Goal: Information Seeking & Learning: Compare options

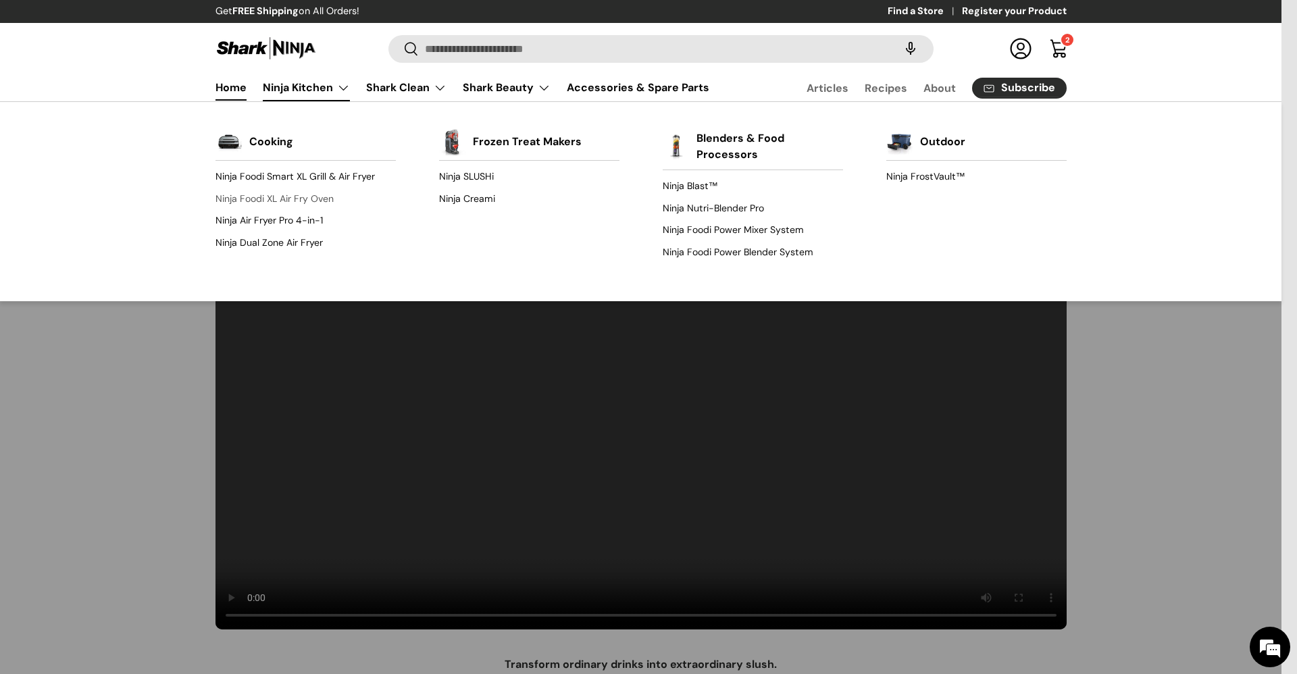
click at [316, 201] on link "Ninja Foodi XL Air Fry Oven" at bounding box center [306, 199] width 180 height 22
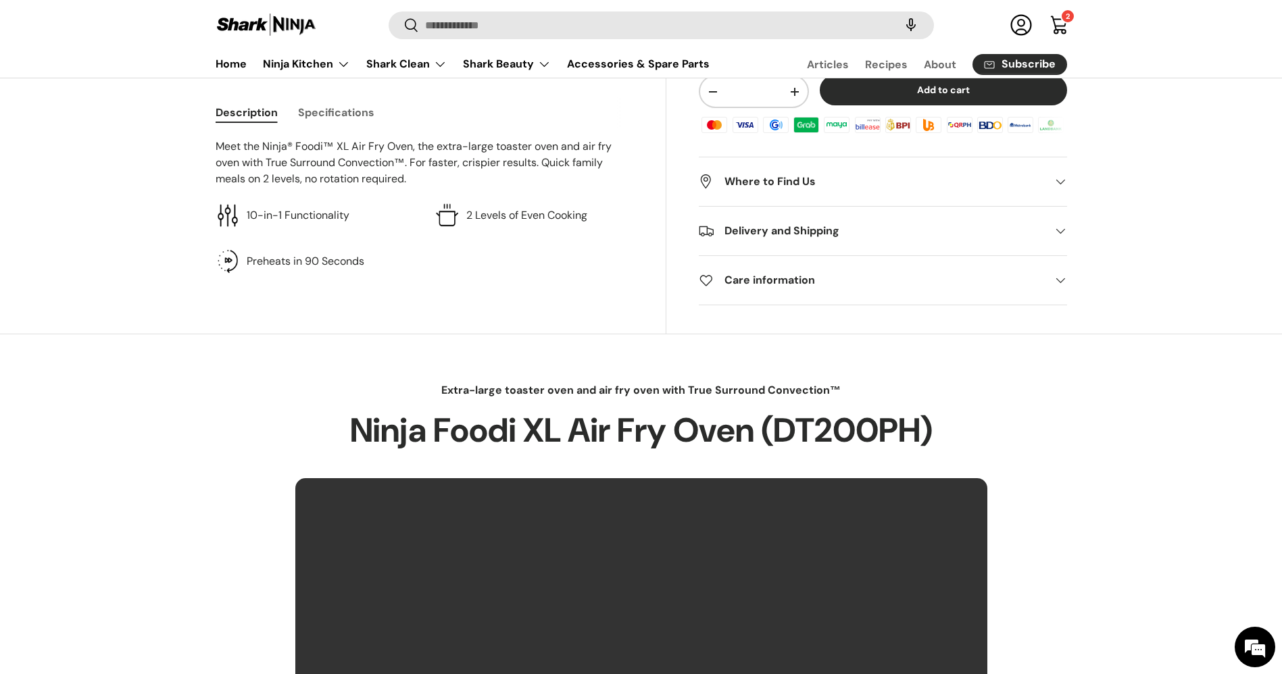
scroll to position [545, 0]
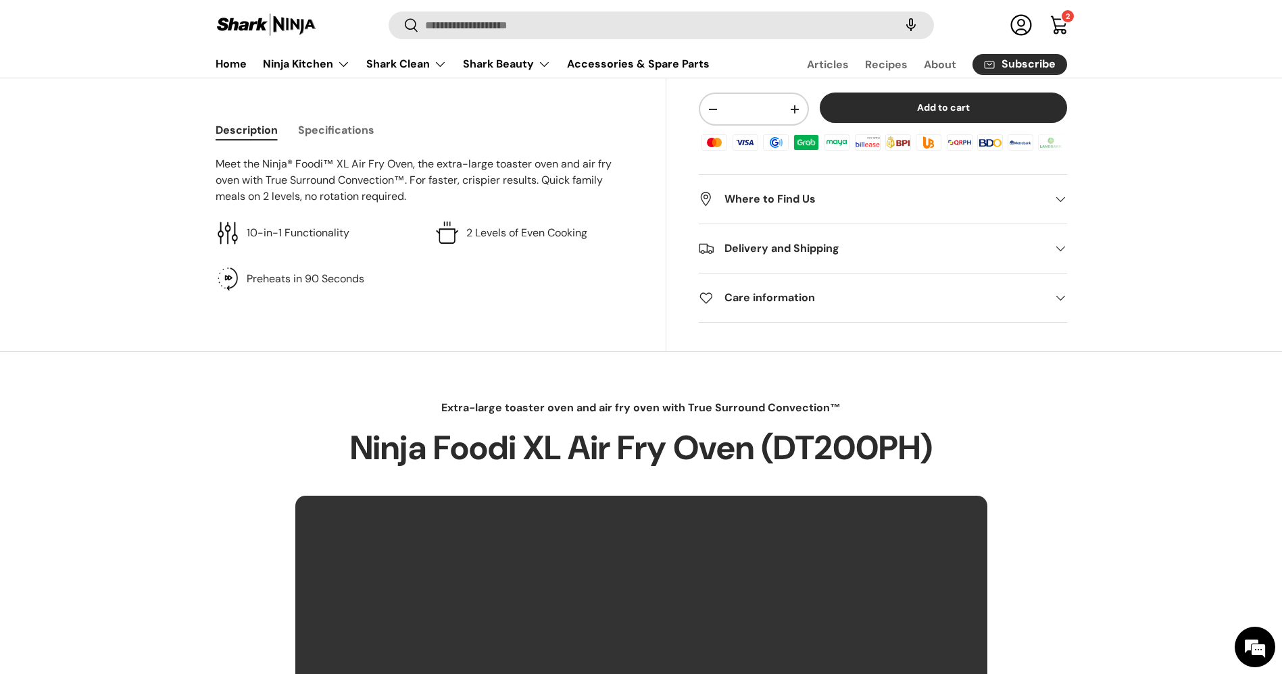
click at [346, 118] on button "Specifications" at bounding box center [336, 130] width 76 height 30
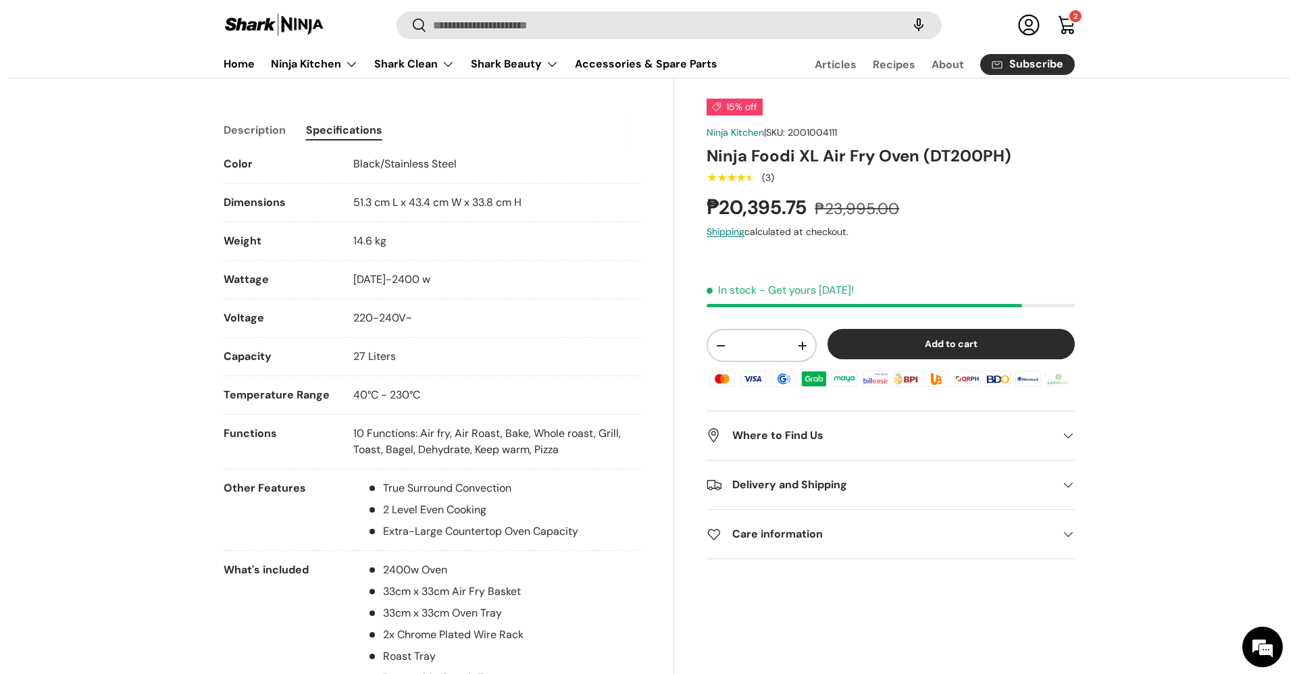
scroll to position [0, 0]
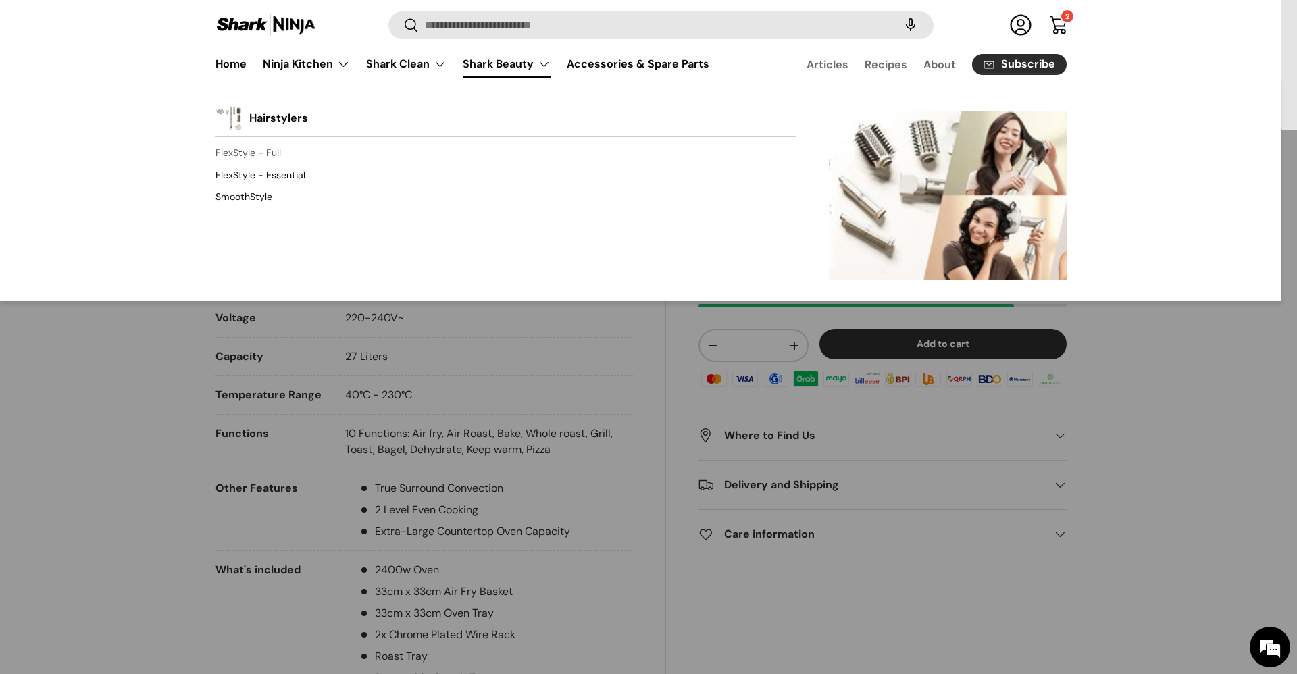
click at [259, 149] on link "FlexStyle - Full" at bounding box center [506, 154] width 581 height 22
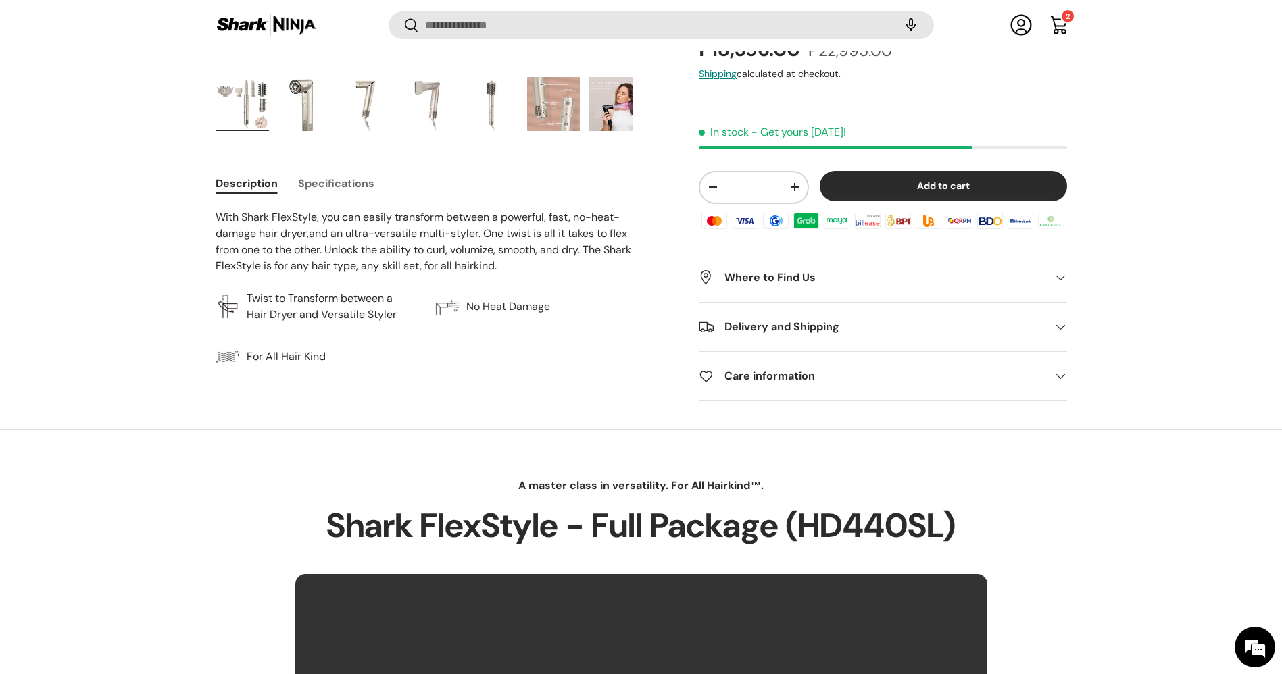
scroll to position [559, 0]
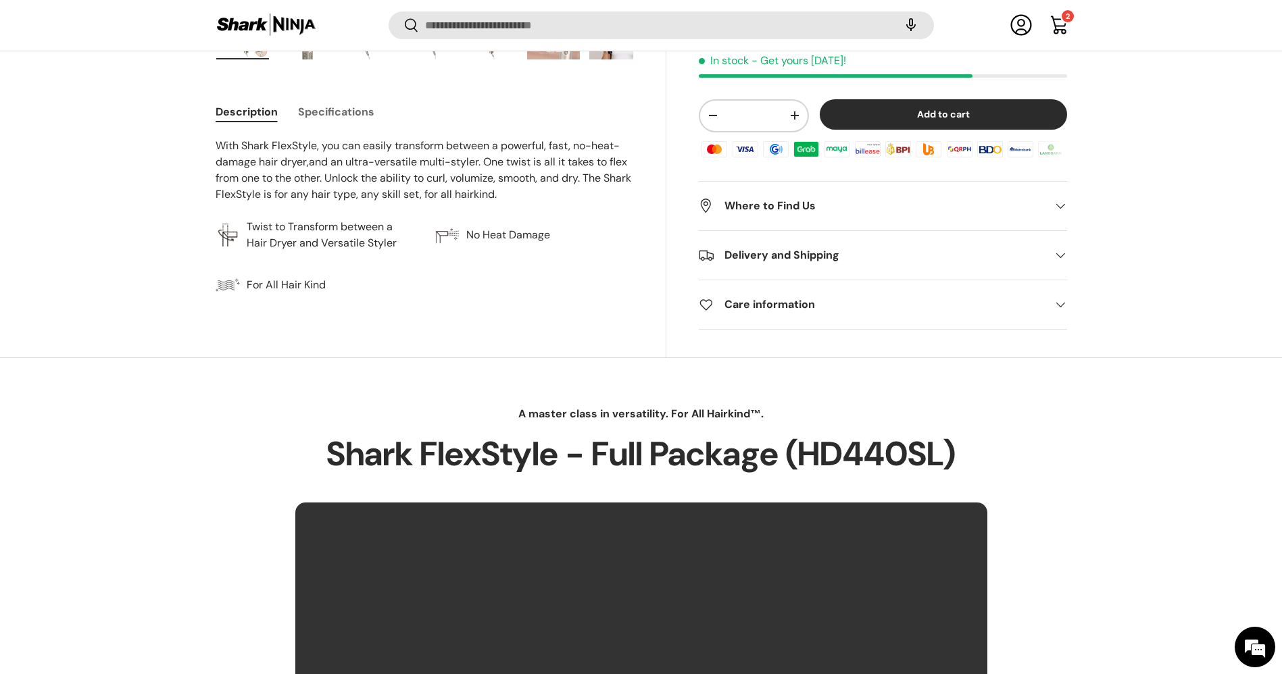
click at [347, 107] on button "Specifications" at bounding box center [336, 112] width 76 height 30
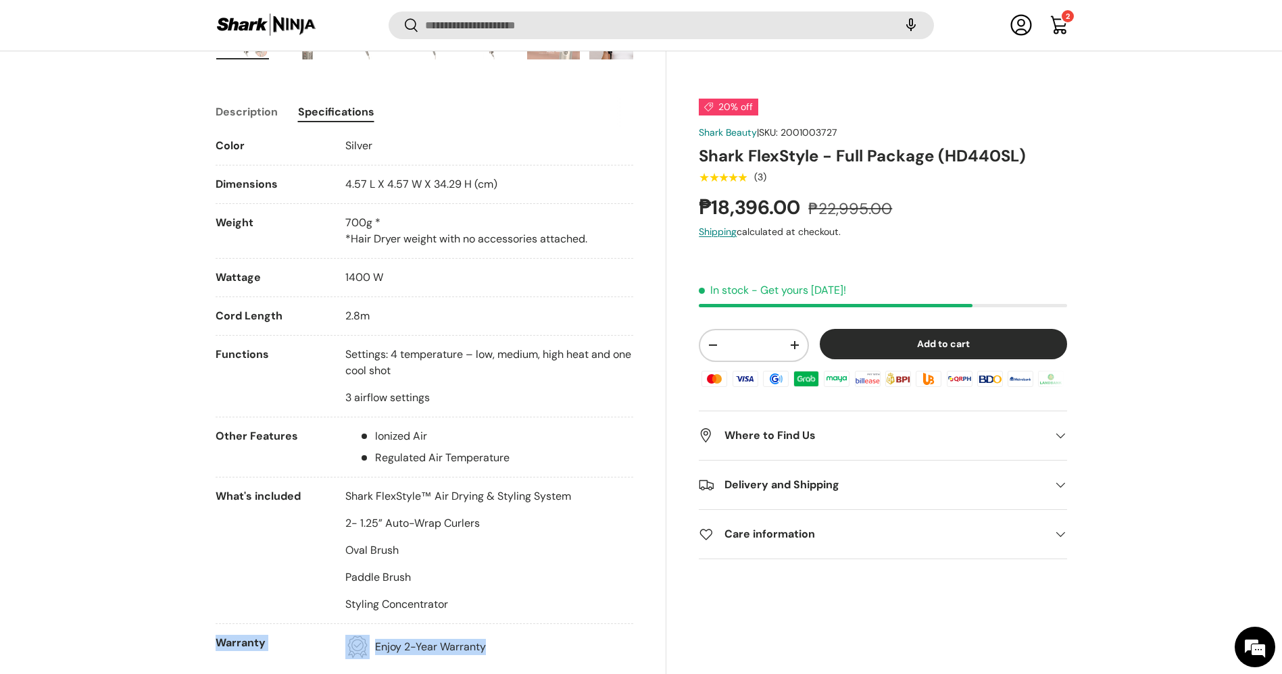
drag, startPoint x: 478, startPoint y: 601, endPoint x: 214, endPoint y: 521, distance: 276.8
click at [499, 586] on div "Shark FlexStyle™ Air Drying & Styling System 2- 1.25” Auto-Wrap Curlers Oval Br…" at bounding box center [458, 551] width 226 height 124
drag, startPoint x: 461, startPoint y: 603, endPoint x: 216, endPoint y: 503, distance: 264.6
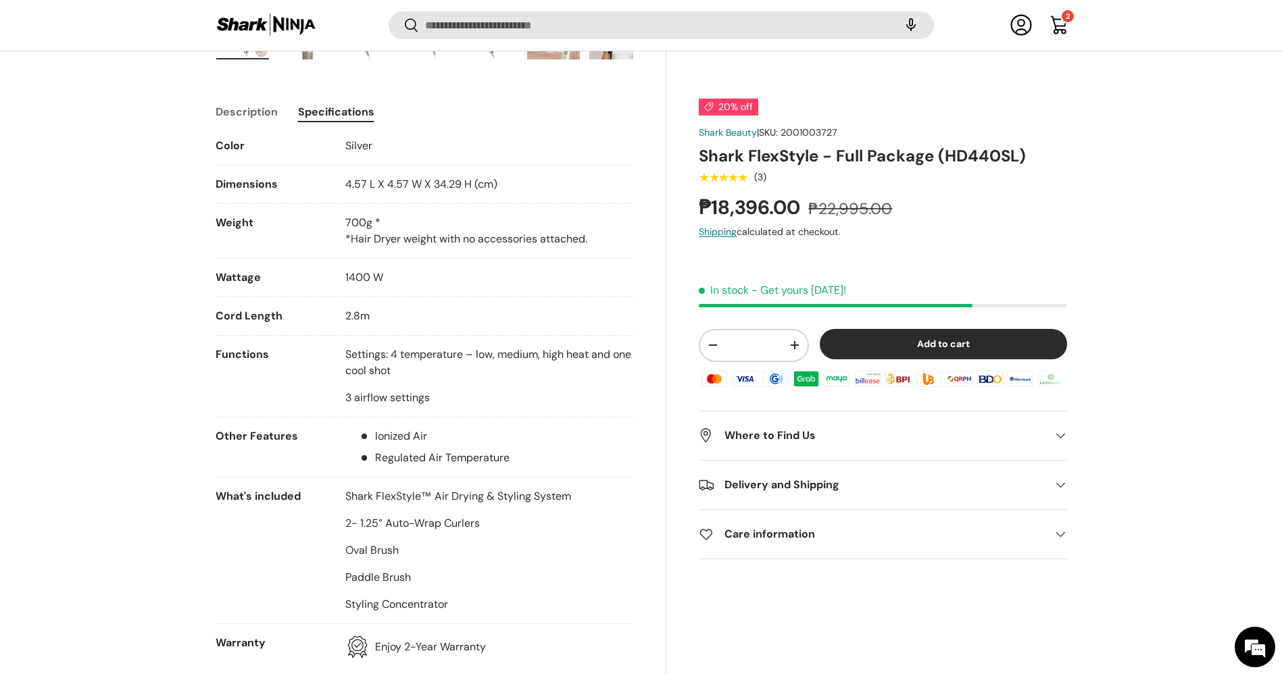
click at [216, 503] on li "What's included Shark FlexStyle™ Air Drying & Styling System 2- 1.25” Auto-Wrap…" at bounding box center [425, 557] width 418 height 136
copy li "What's included Shark FlexStyle™ Air Drying & Styling System 2- 1.25” Auto-Wrap…"
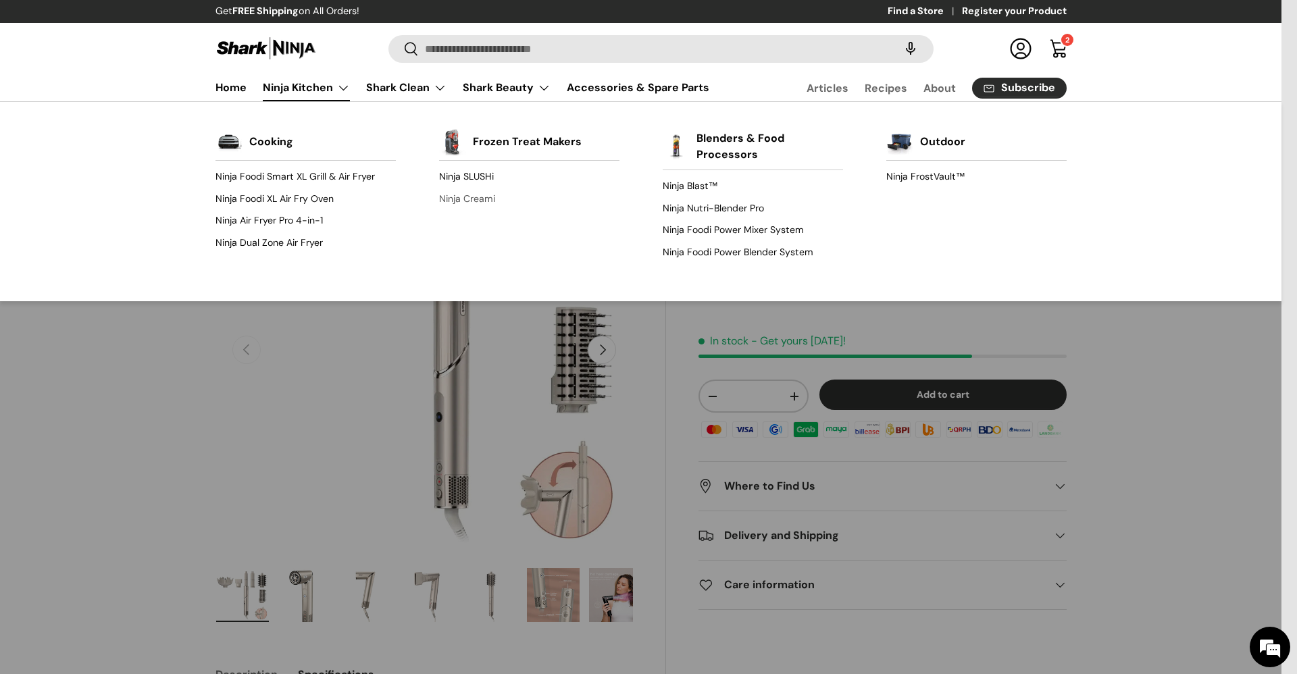
click at [474, 204] on link "Ninja Creami" at bounding box center [529, 199] width 180 height 22
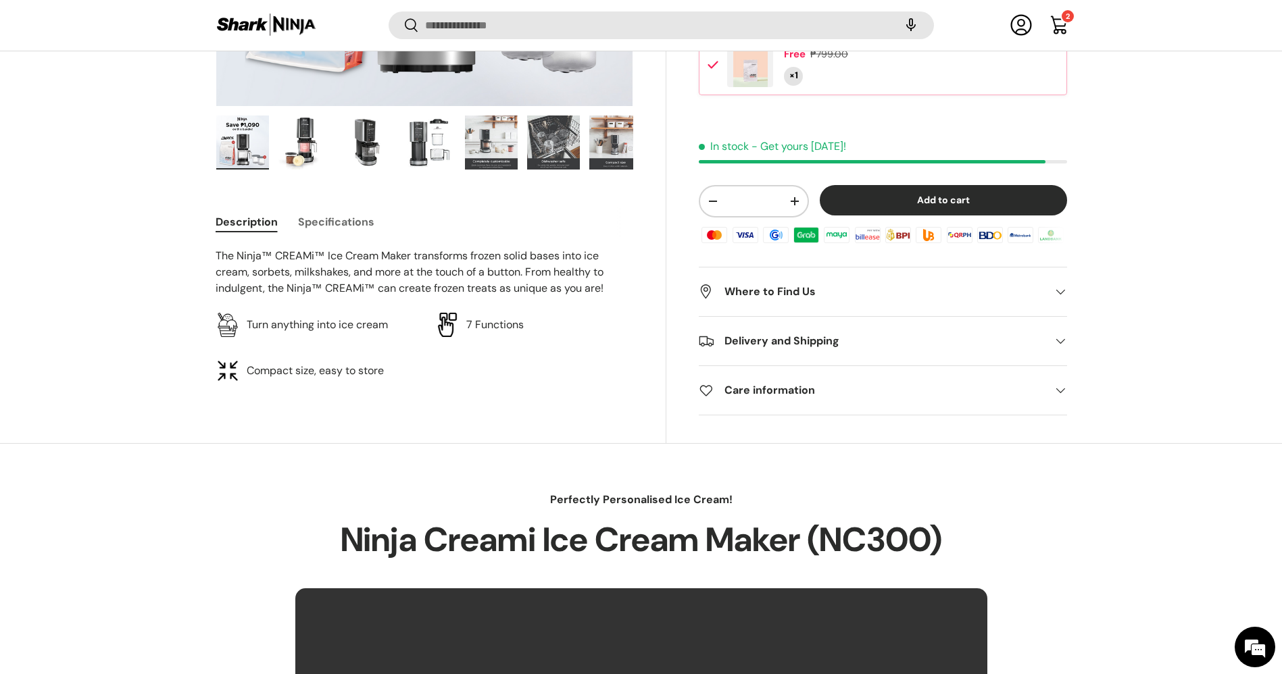
scroll to position [464, 0]
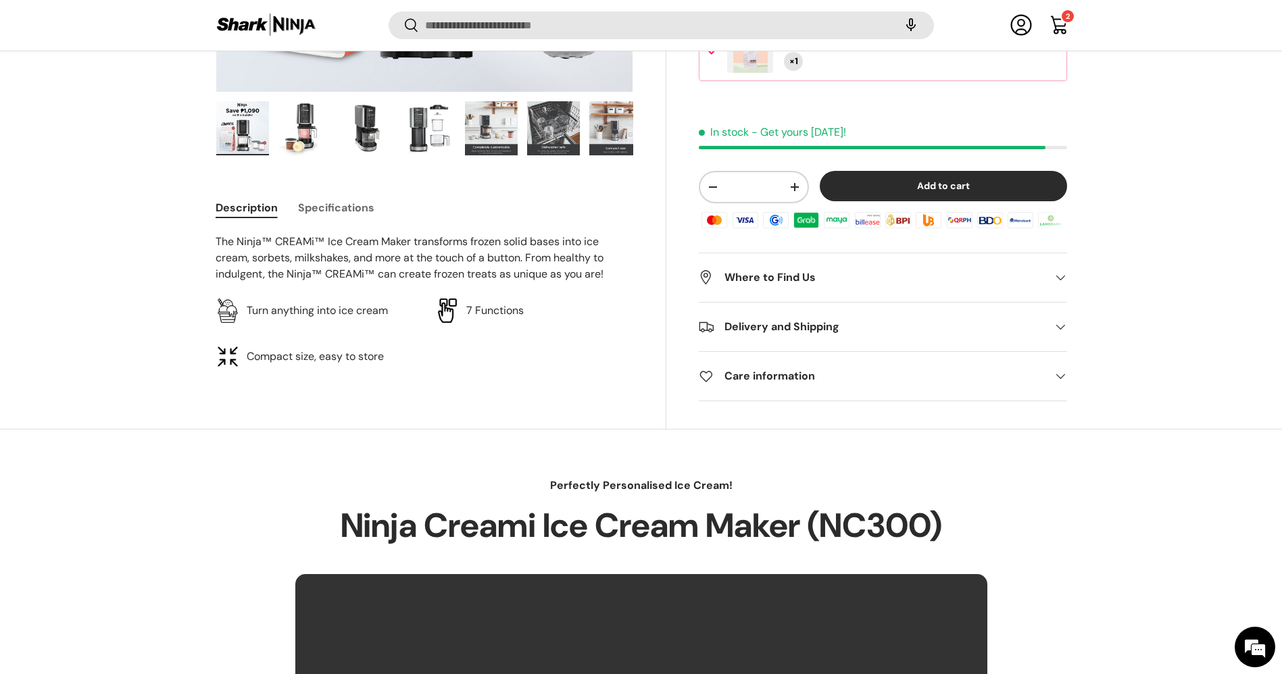
click at [328, 211] on button "Specifications" at bounding box center [336, 208] width 76 height 30
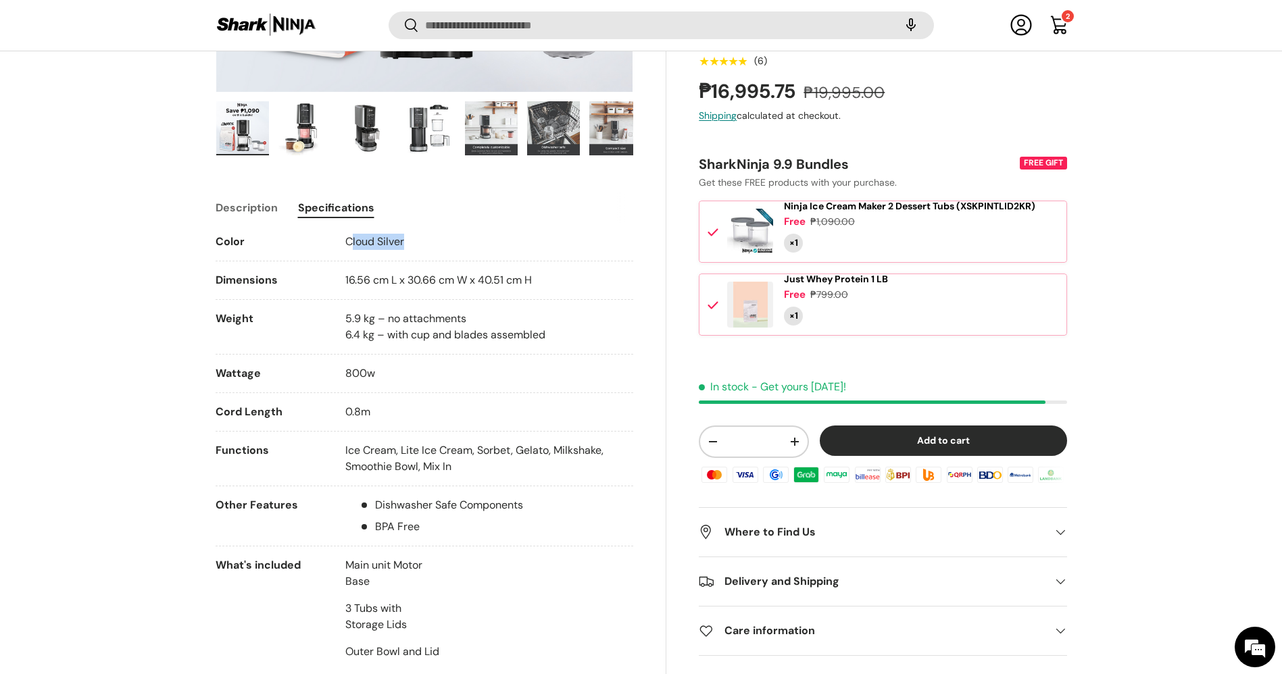
scroll to position [0, 0]
drag, startPoint x: 410, startPoint y: 240, endPoint x: 331, endPoint y: 242, distance: 79.1
click at [331, 242] on li "Color Cloud Silver" at bounding box center [425, 248] width 418 height 28
copy li "Cloud Silver"
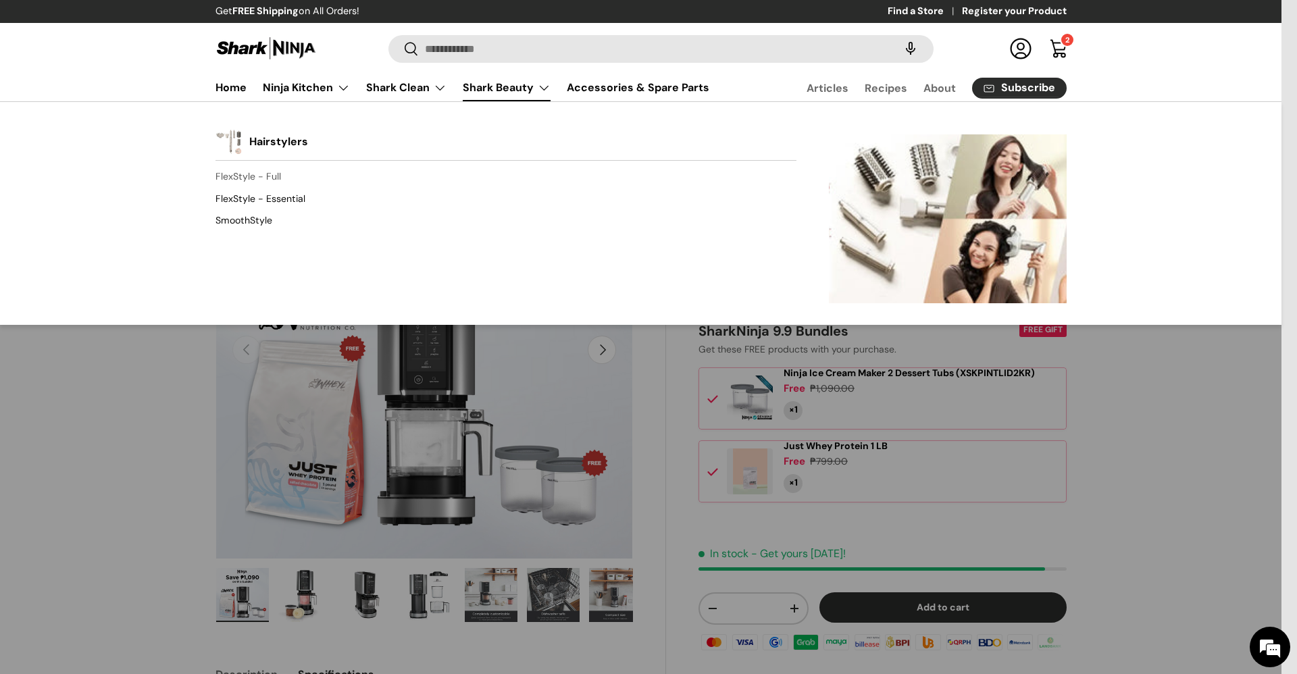
click at [276, 176] on link "FlexStyle - Full" at bounding box center [506, 177] width 581 height 22
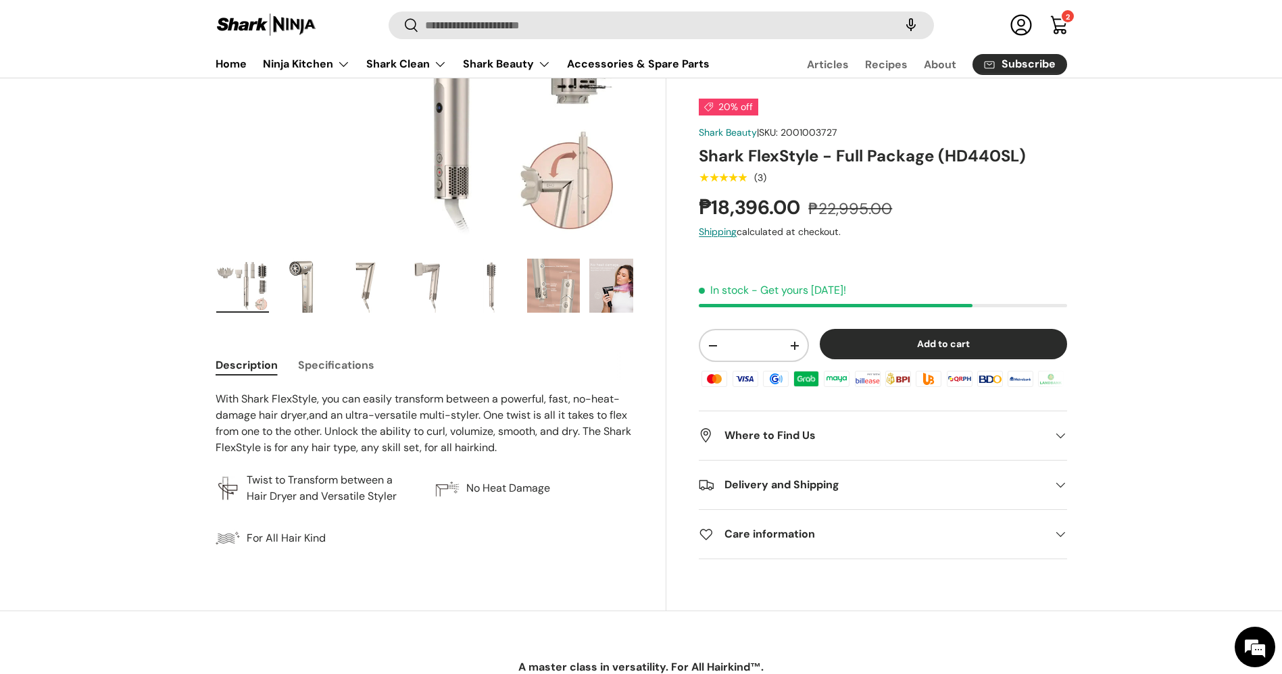
scroll to position [253, 0]
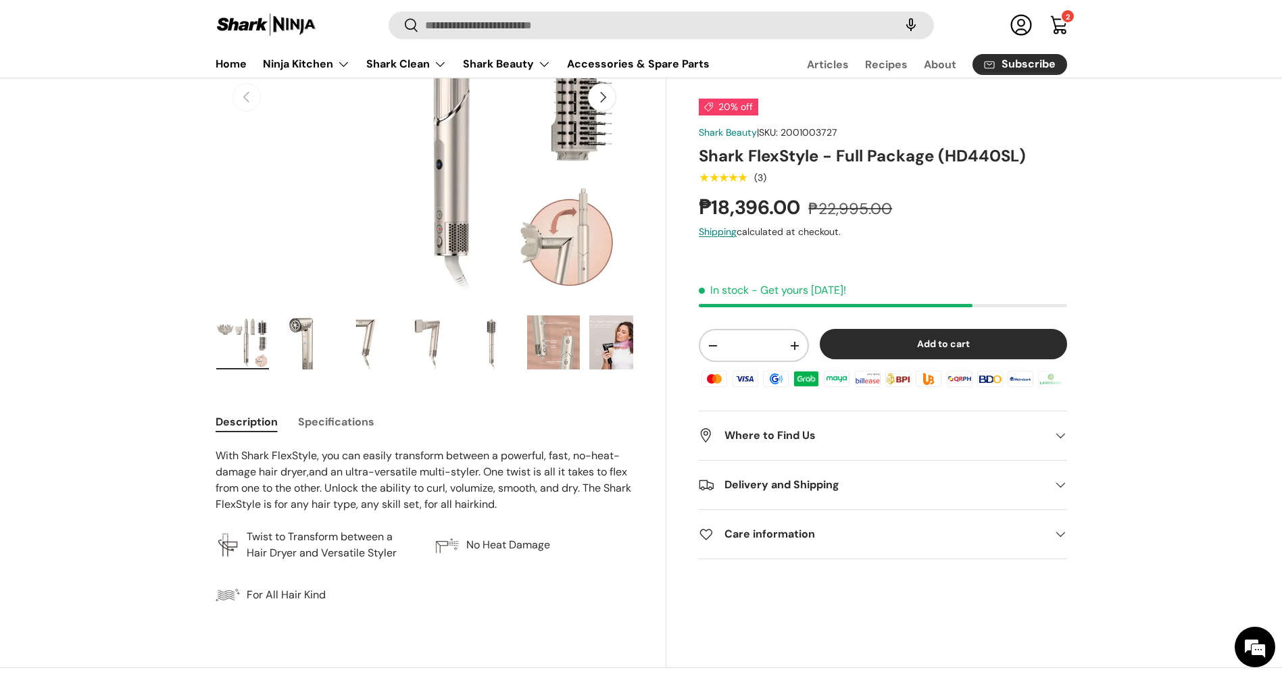
click at [327, 418] on button "Specifications" at bounding box center [336, 422] width 76 height 30
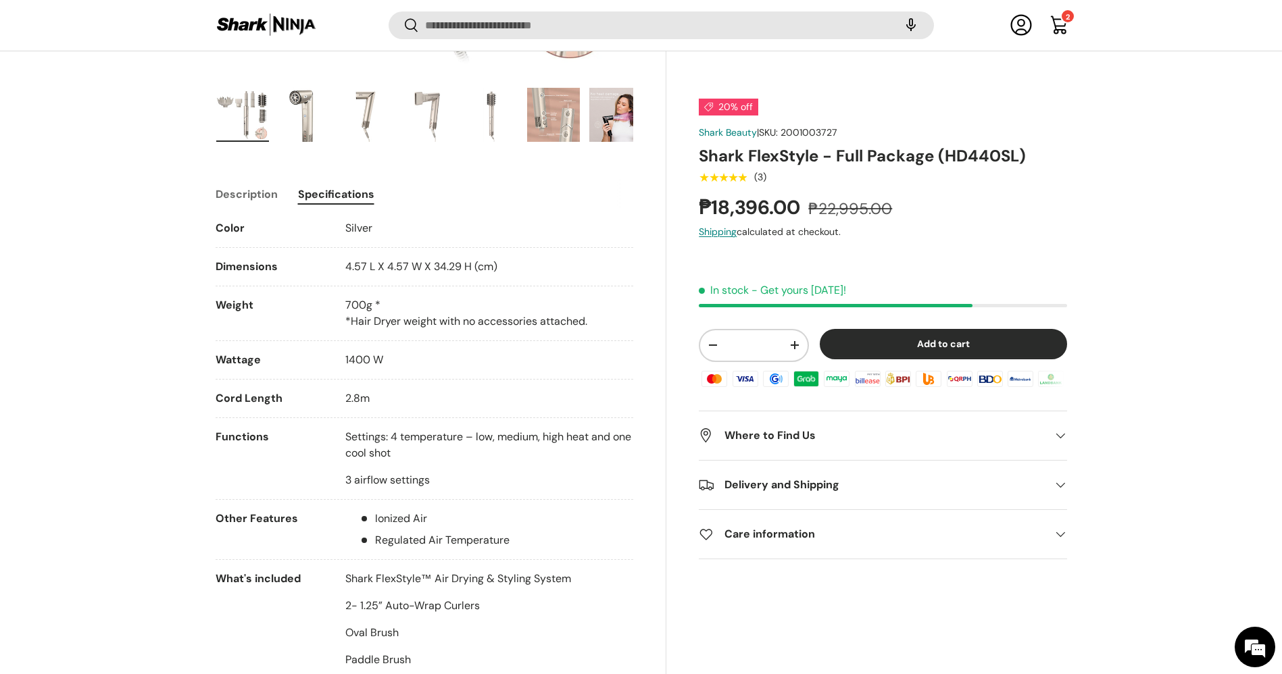
scroll to position [0, 0]
